Goal: Task Accomplishment & Management: Manage account settings

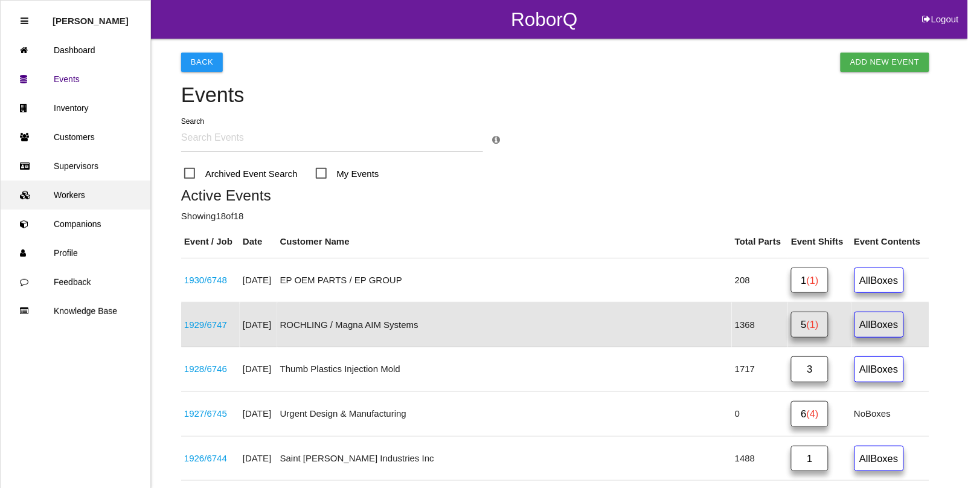
click at [74, 196] on link "Workers" at bounding box center [76, 195] width 150 height 29
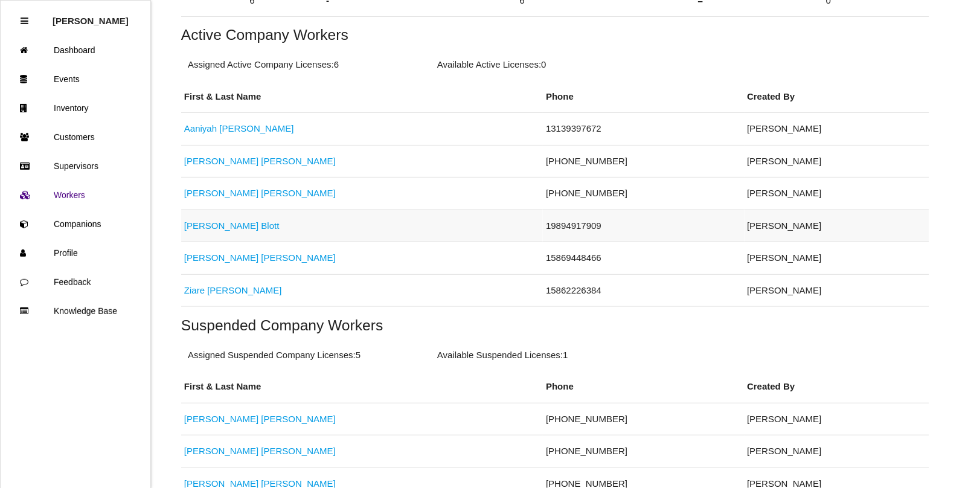
scroll to position [302, 0]
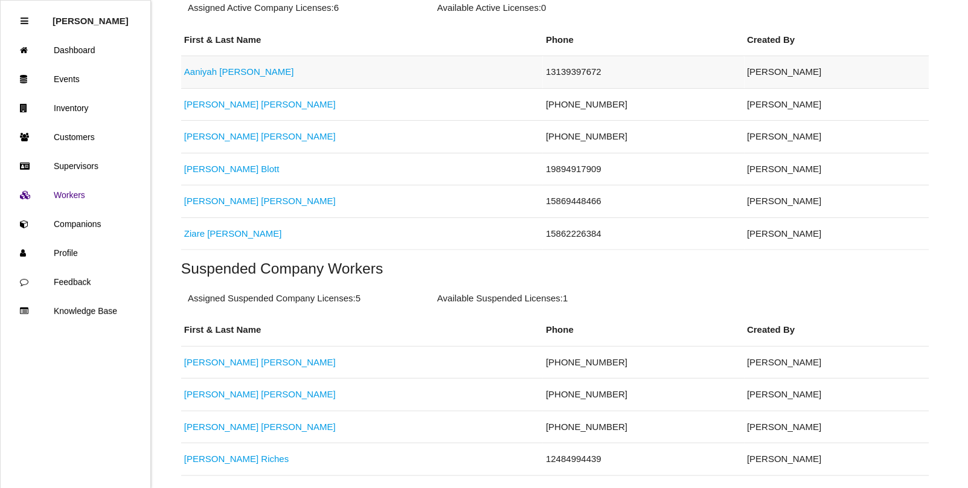
click at [231, 71] on link "[PERSON_NAME]" at bounding box center [239, 71] width 110 height 10
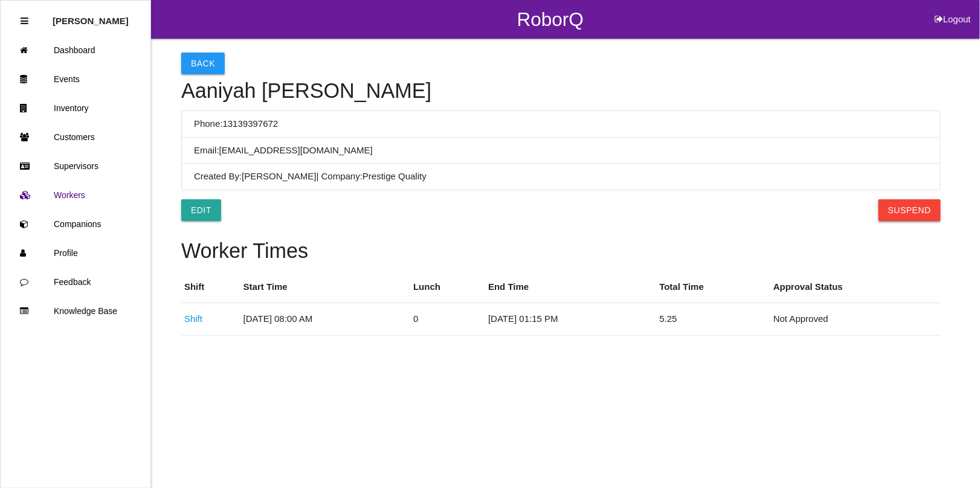
click at [903, 210] on button "Suspend" at bounding box center [909, 210] width 62 height 22
click at [198, 68] on button "Back" at bounding box center [202, 64] width 43 height 22
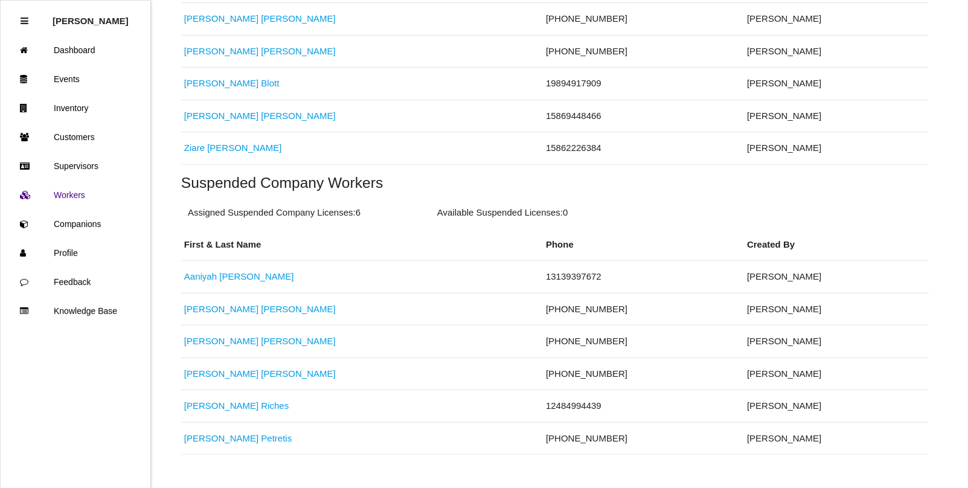
scroll to position [378, 0]
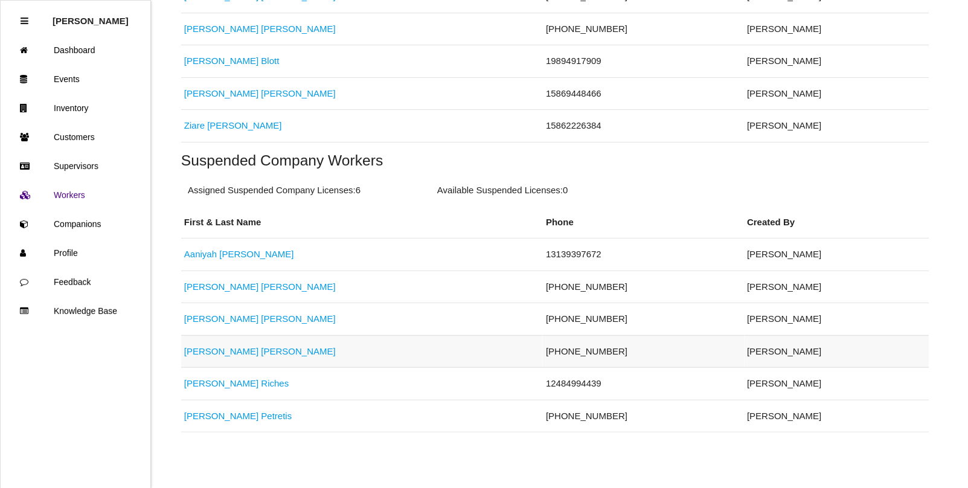
click at [222, 355] on link "[PERSON_NAME]" at bounding box center [260, 351] width 152 height 10
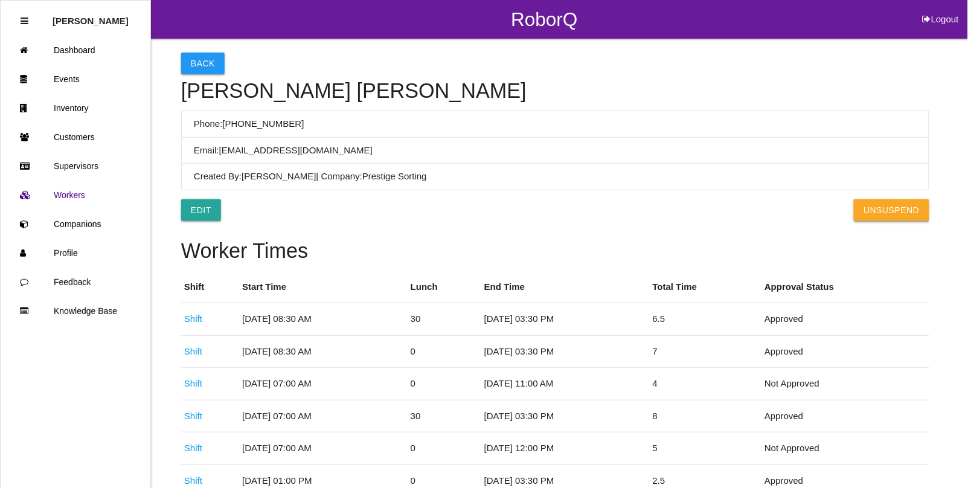
click at [875, 217] on button "UnSuspend" at bounding box center [891, 210] width 75 height 22
click at [199, 63] on button "Back" at bounding box center [202, 64] width 43 height 22
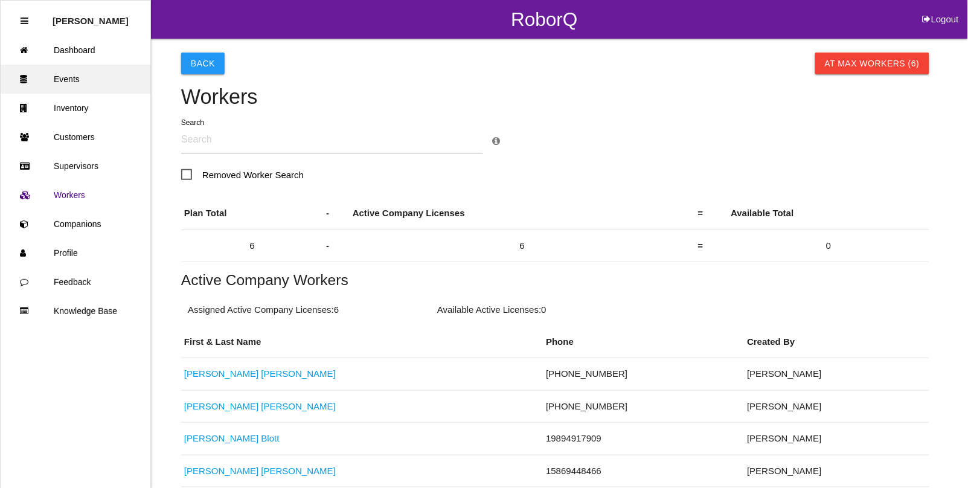
click at [68, 76] on link "Events" at bounding box center [76, 79] width 150 height 29
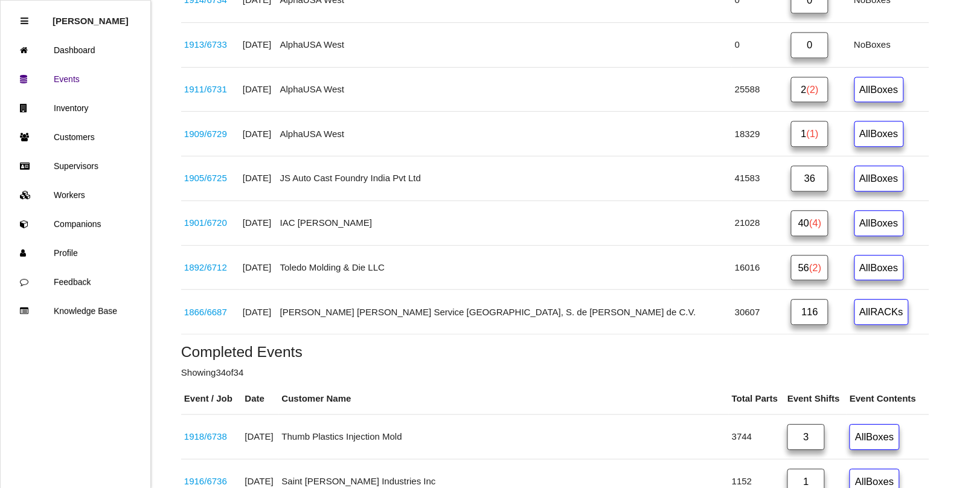
scroll to position [755, 0]
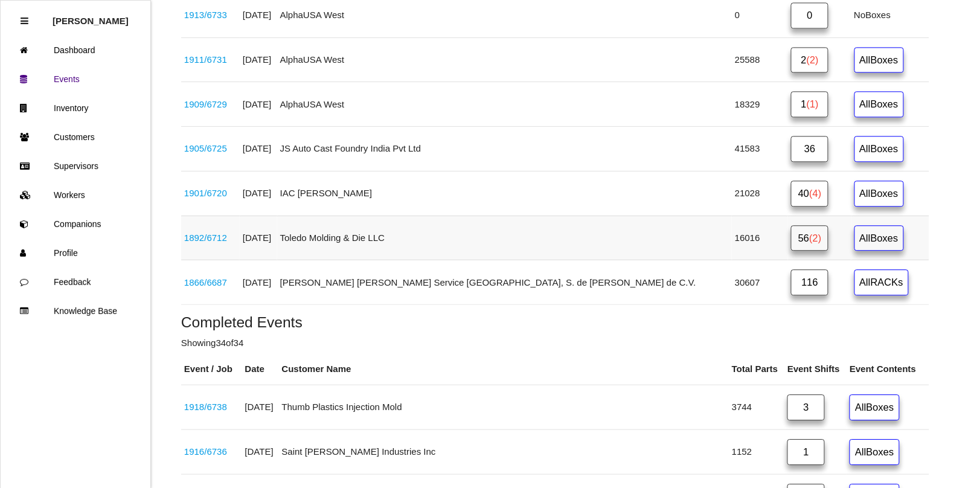
click at [213, 242] on link "1892 / 6712" at bounding box center [205, 238] width 43 height 10
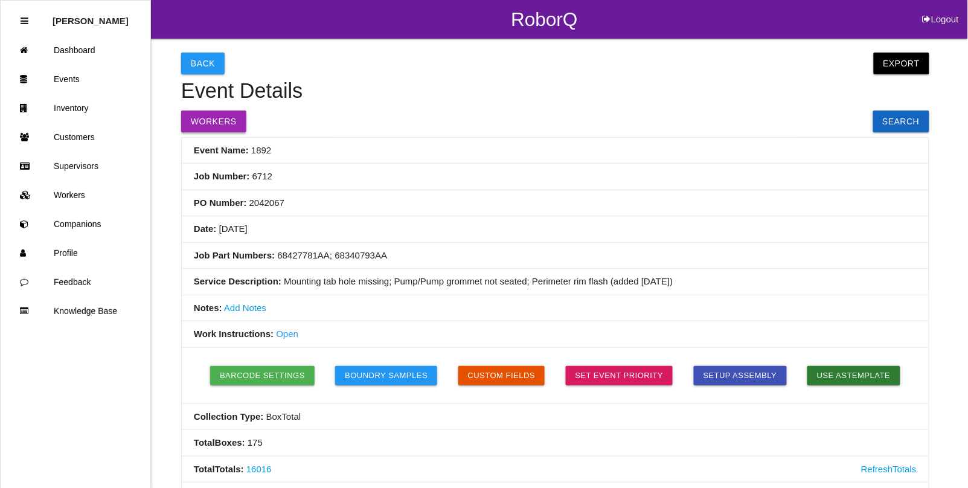
click at [221, 130] on button "Workers" at bounding box center [213, 122] width 65 height 22
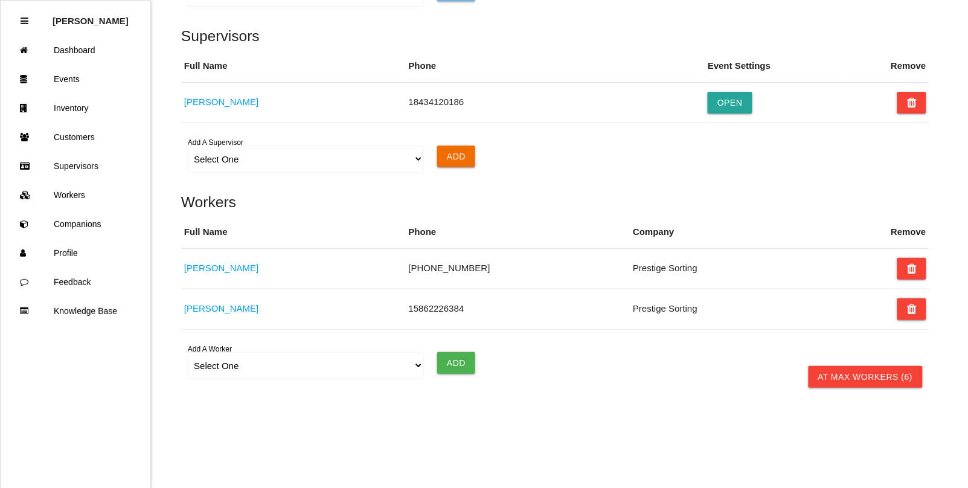
scroll to position [1000, 0]
click at [224, 365] on select "Select One Aaniyah Harper Adam Antonich Andrew Miller Cedric Ragland Jared Blot…" at bounding box center [306, 365] width 236 height 27
click at [221, 369] on select "Select One Aaniyah Harper Adam Antonich Andrew Miller Cedric Ragland Jared Blot…" at bounding box center [306, 365] width 236 height 27
select select "5f77858b1afedb0012ee5ca3"
click at [188, 352] on select "Select One Aaniyah Harper Adam Antonich Andrew Miller Cedric Ragland Jared Blot…" at bounding box center [306, 365] width 236 height 27
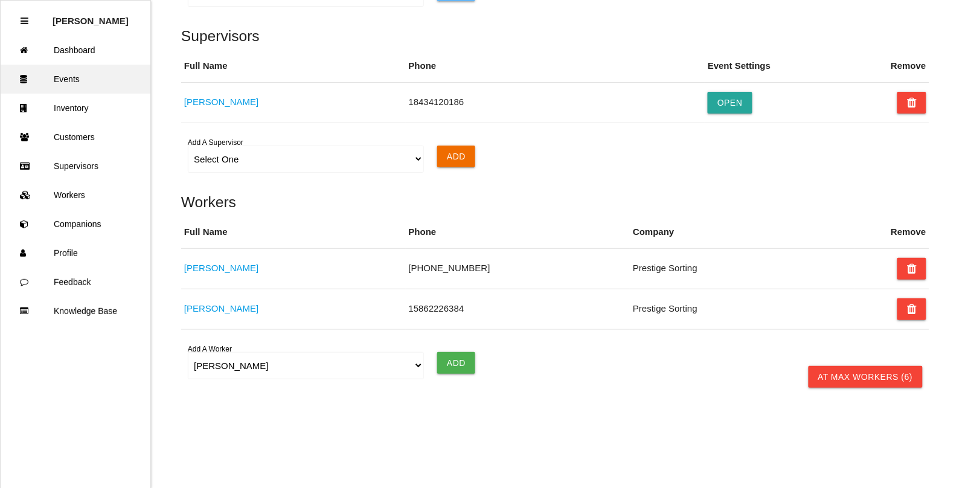
click at [80, 86] on link "Events" at bounding box center [76, 79] width 150 height 29
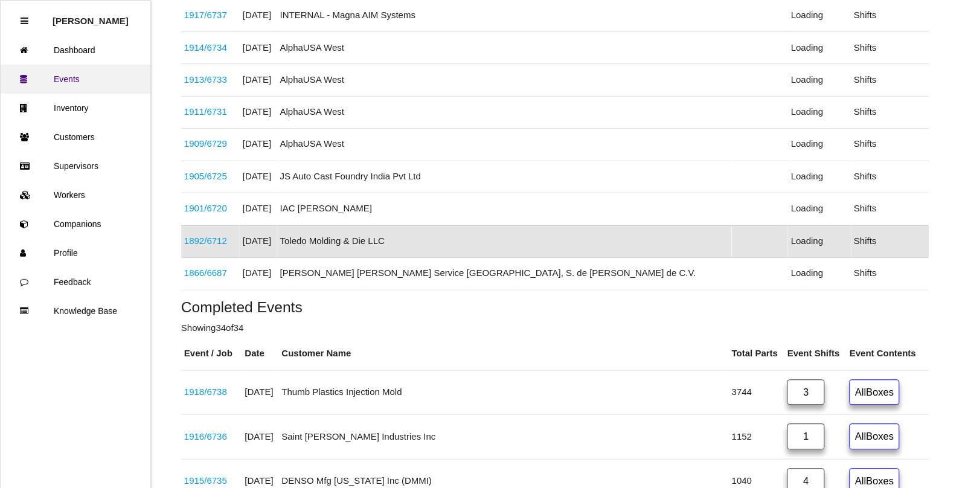
scroll to position [650, 0]
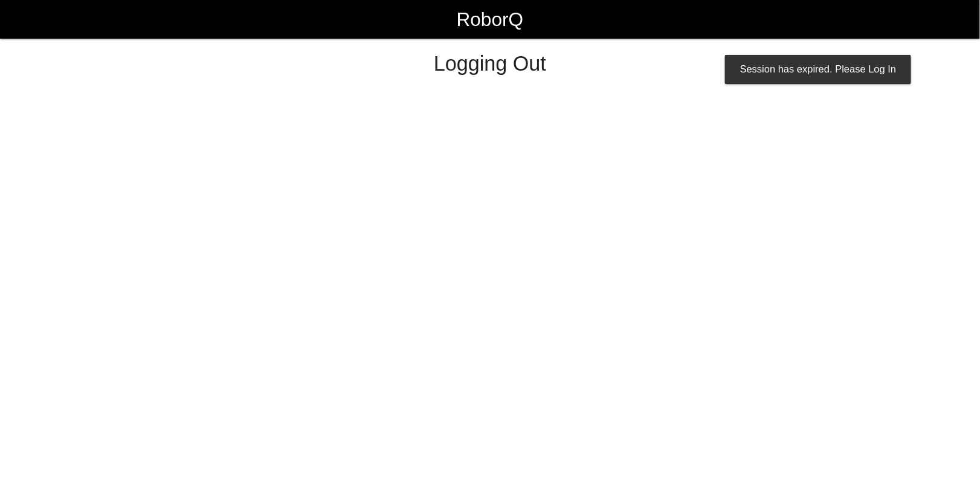
select select "Admin"
